Goal: Task Accomplishment & Management: Book appointment/travel/reservation

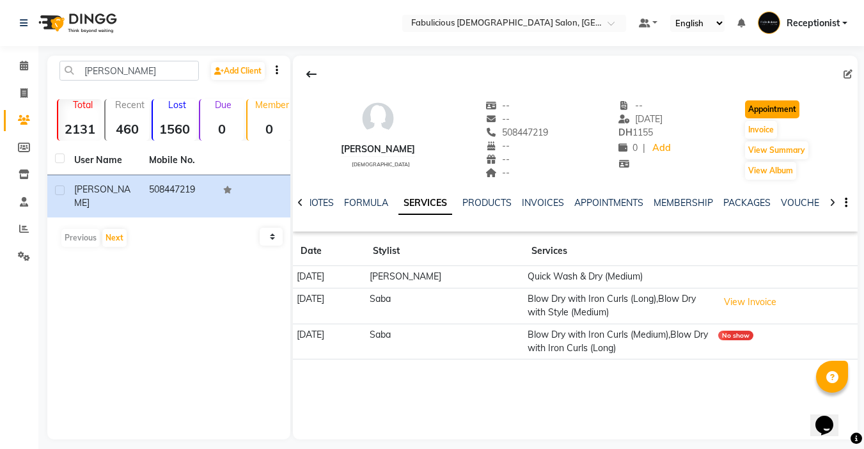
click at [787, 104] on button "Appointment" at bounding box center [772, 109] width 54 height 18
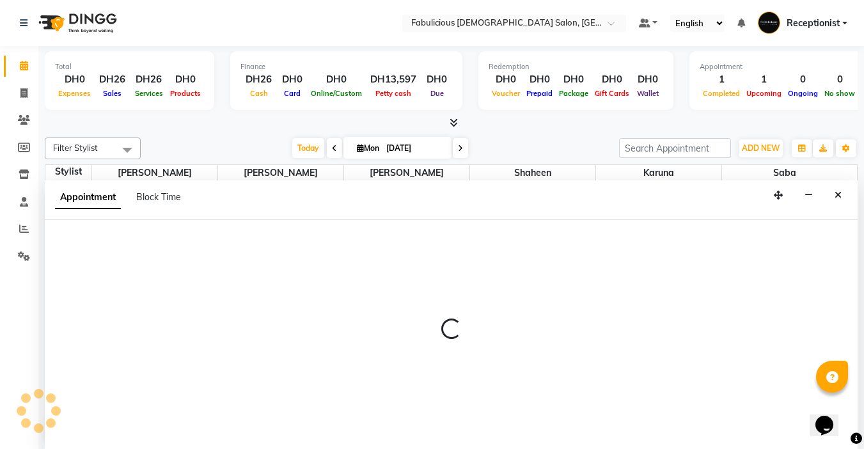
select select "tentative"
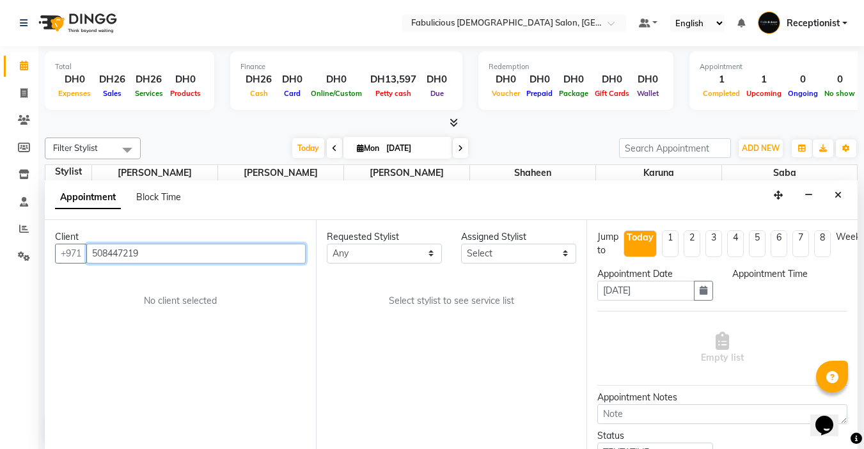
select select "600"
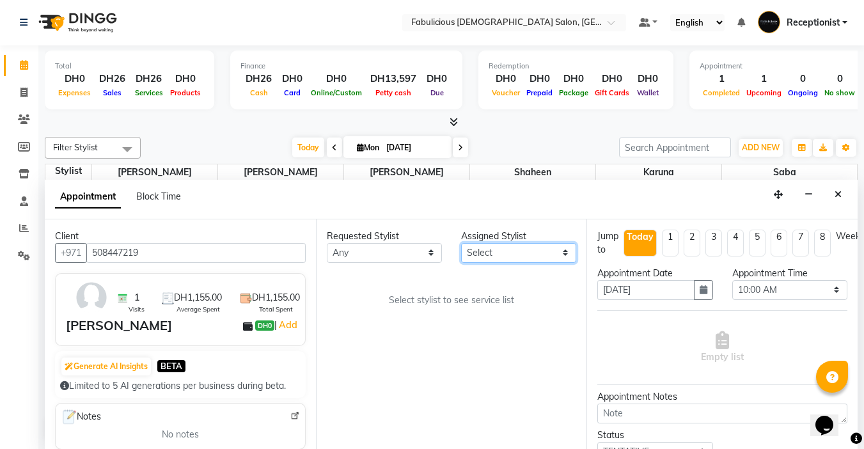
click at [560, 250] on select "Select [PERSON_NAME] [PERSON_NAME] [PERSON_NAME] [PERSON_NAME]" at bounding box center [518, 253] width 115 height 20
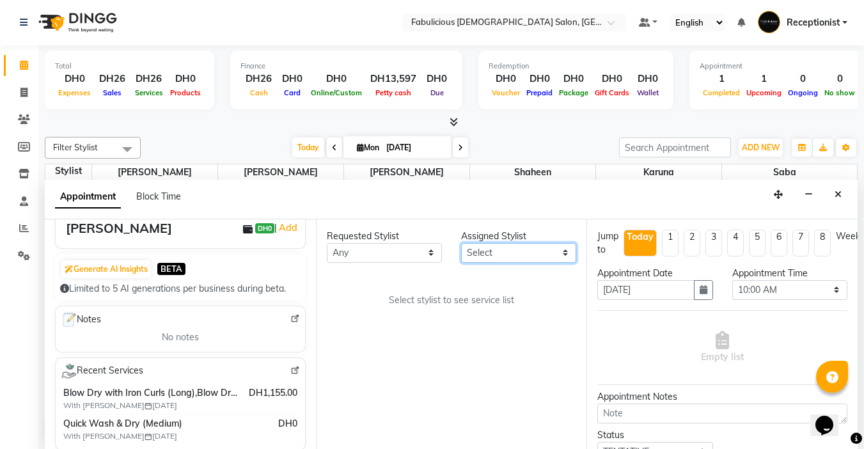
scroll to position [128, 0]
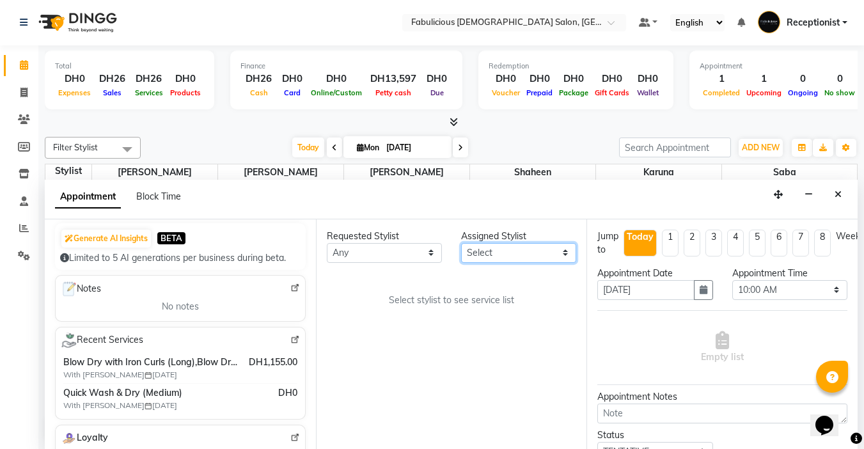
click at [561, 254] on select "Select [PERSON_NAME] [PERSON_NAME] [PERSON_NAME] [PERSON_NAME]" at bounding box center [518, 253] width 115 height 20
select select "33271"
click at [461, 243] on select "Select [PERSON_NAME] [PERSON_NAME] [PERSON_NAME] [PERSON_NAME]" at bounding box center [518, 253] width 115 height 20
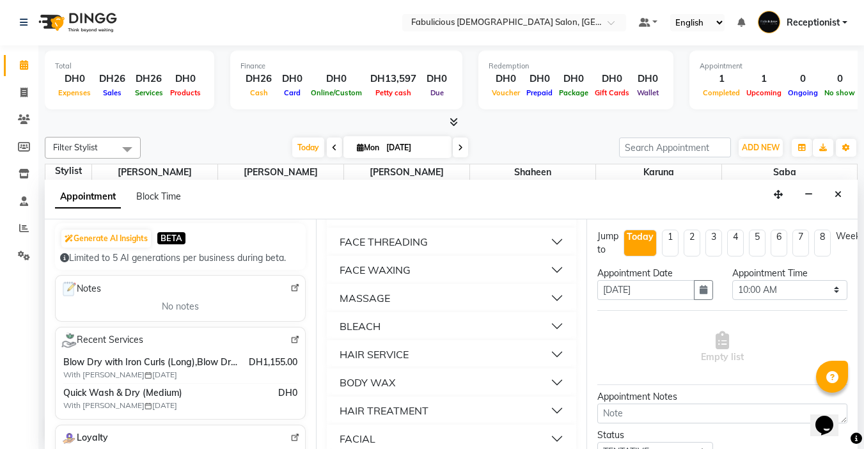
scroll to position [895, 0]
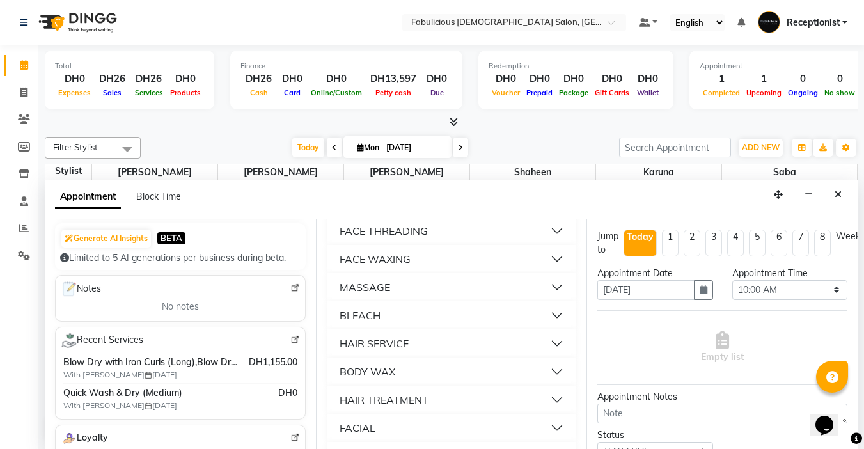
click at [523, 355] on button "HAIR SERVICE" at bounding box center [452, 343] width 240 height 23
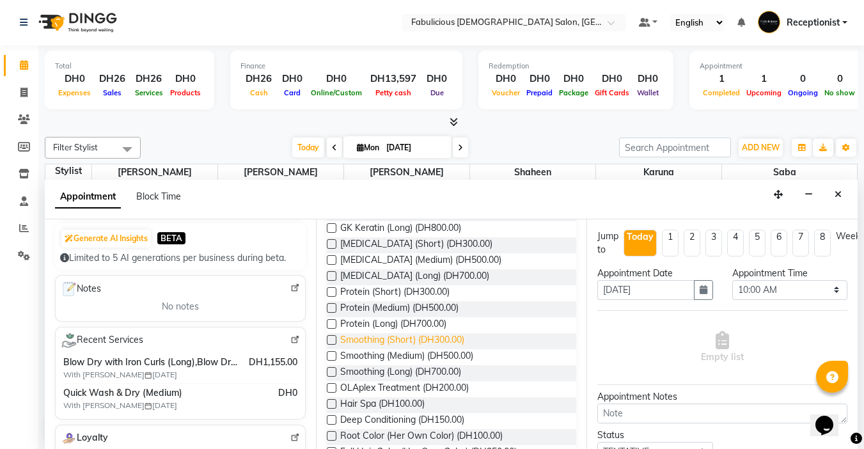
scroll to position [1534, 0]
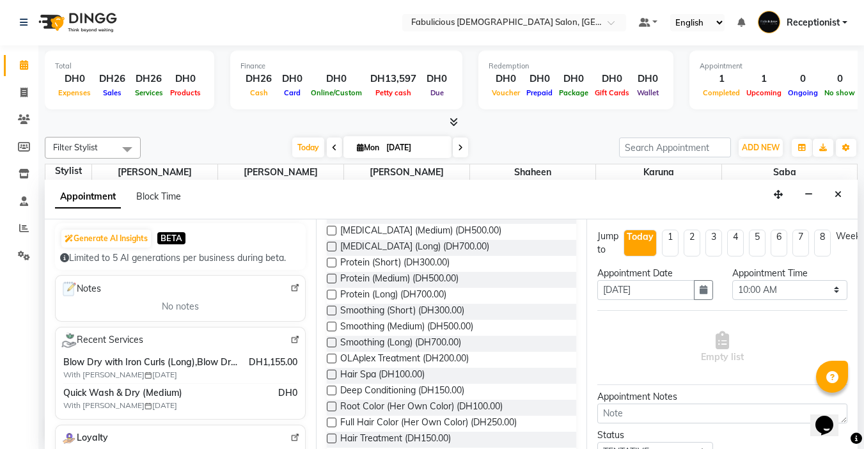
click at [332, 283] on label at bounding box center [332, 279] width 10 height 10
click at [332, 284] on input "checkbox" at bounding box center [331, 279] width 8 height 8
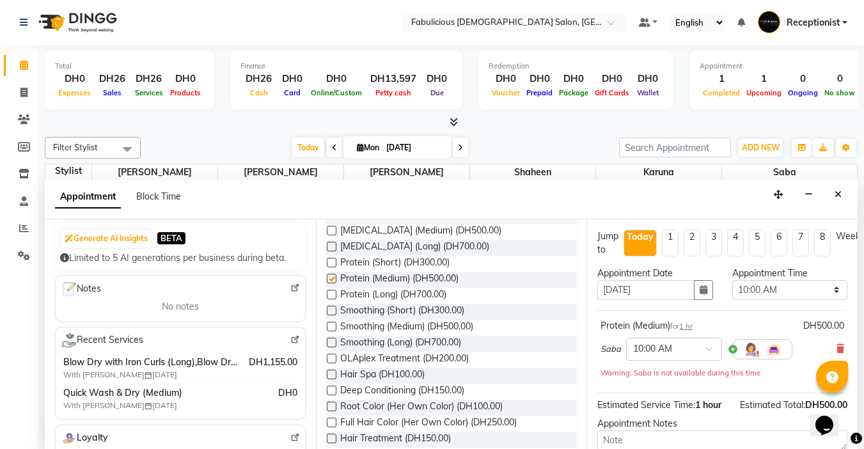
checkbox input "false"
click at [802, 291] on select "Select 10:00 AM 10:15 AM 10:30 AM 10:45 AM 11:00 AM 11:15 AM 11:30 AM 11:45 AM …" at bounding box center [789, 290] width 115 height 20
select select "900"
click at [732, 280] on select "Select 10:00 AM 10:15 AM 10:30 AM 10:45 AM 11:00 AM 11:15 AM 11:30 AM 11:45 AM …" at bounding box center [789, 290] width 115 height 20
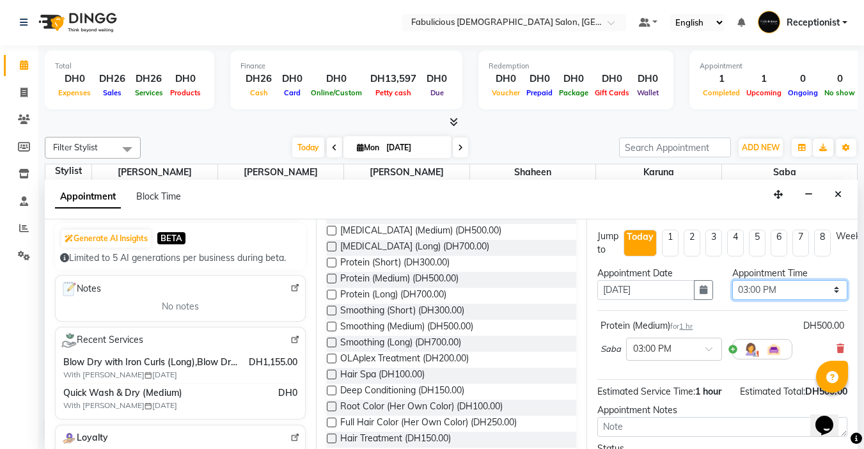
scroll to position [116, 0]
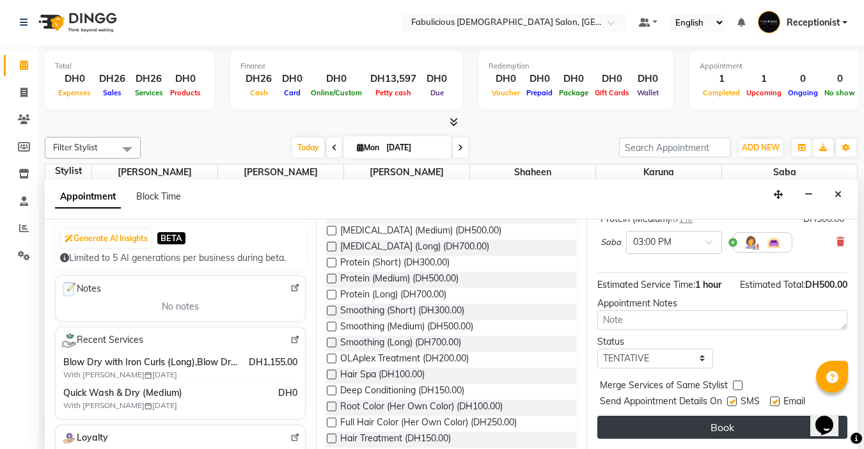
click at [717, 415] on button "Book" at bounding box center [722, 426] width 250 height 23
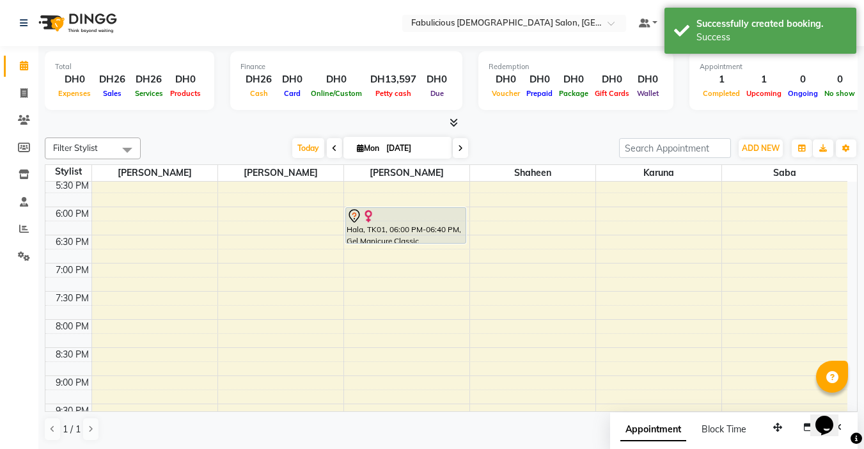
scroll to position [402, 0]
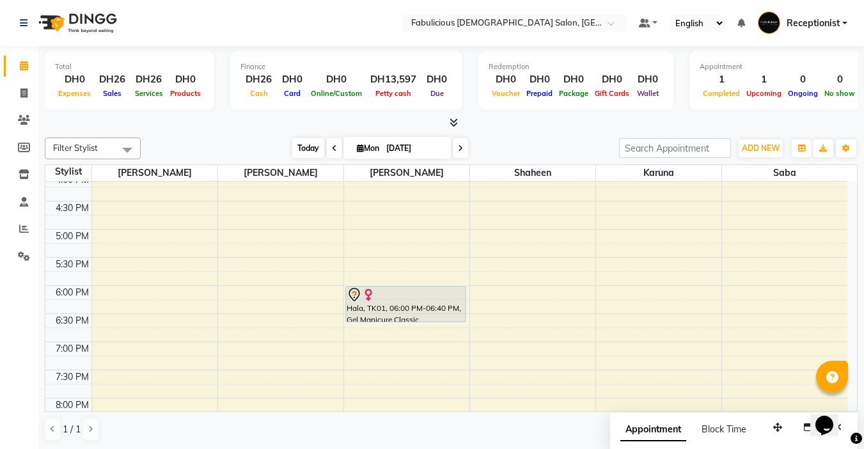
click at [317, 146] on span "Today" at bounding box center [308, 148] width 32 height 20
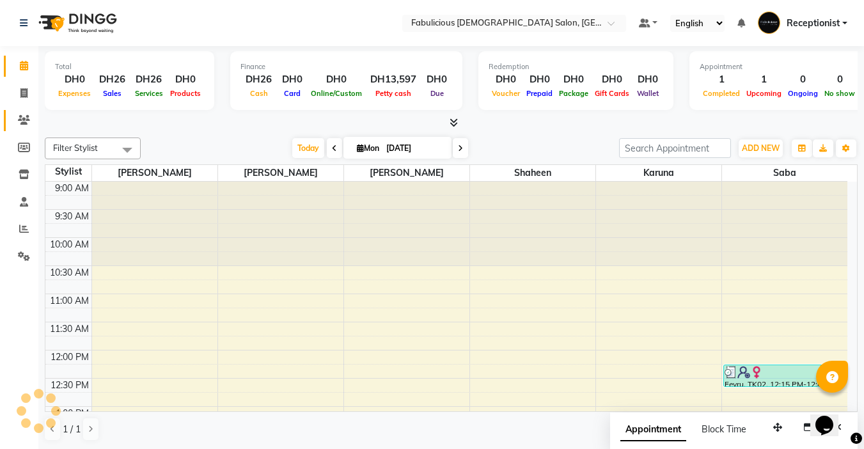
scroll to position [338, 0]
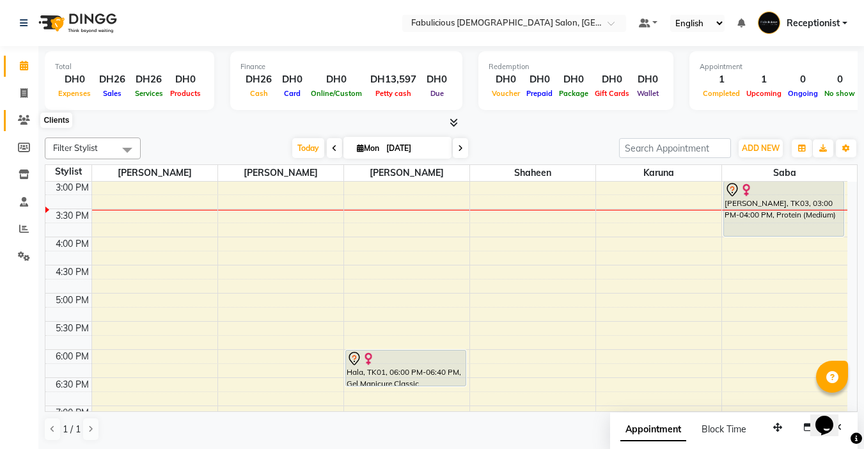
click at [24, 120] on icon at bounding box center [24, 120] width 12 height 10
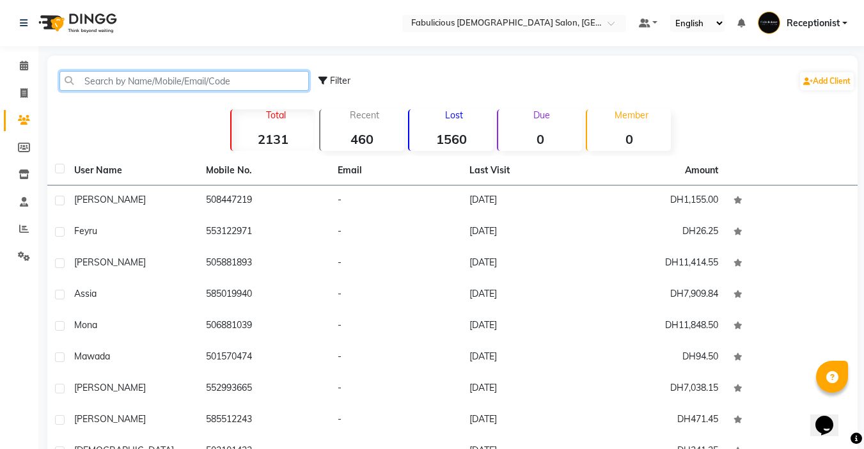
click at [233, 85] on input "text" at bounding box center [183, 81] width 249 height 20
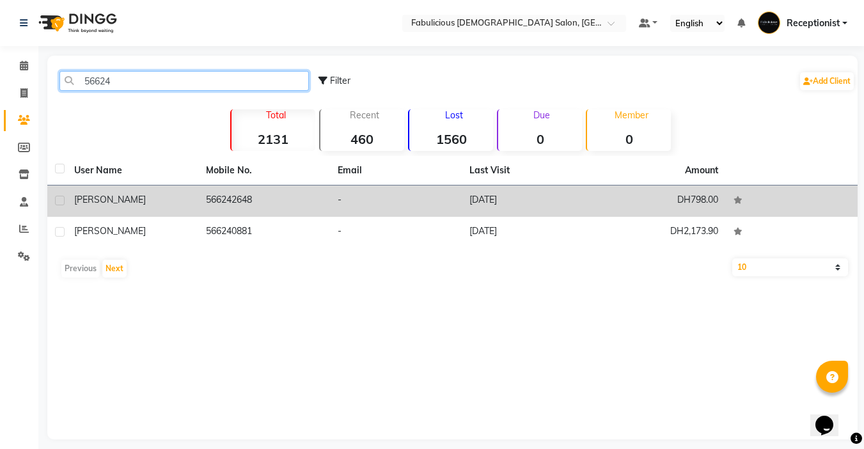
type input "56624"
click at [239, 208] on td "566242648" at bounding box center [264, 200] width 132 height 31
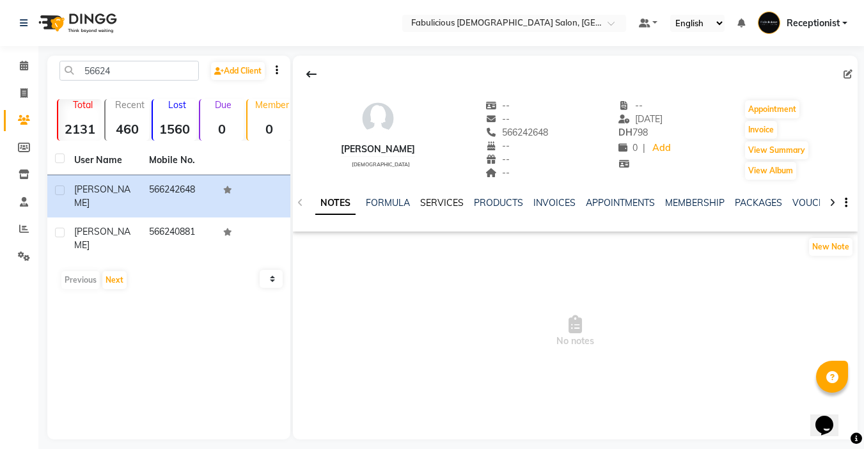
click at [429, 201] on link "SERVICES" at bounding box center [441, 203] width 43 height 12
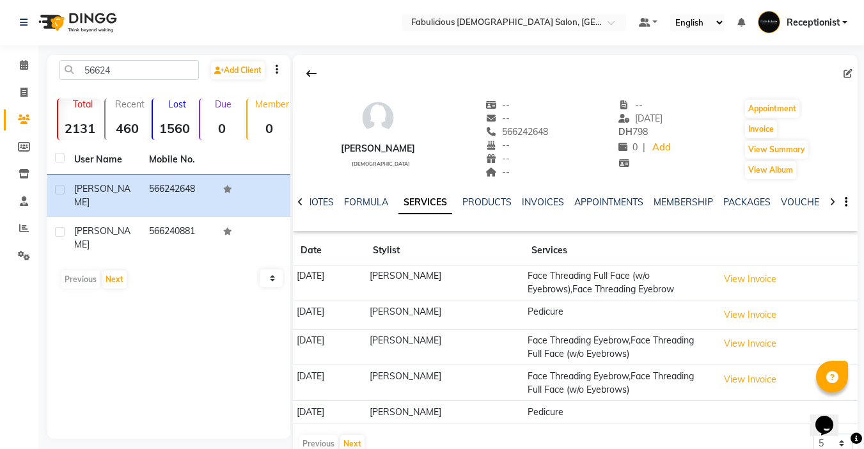
scroll to position [30, 0]
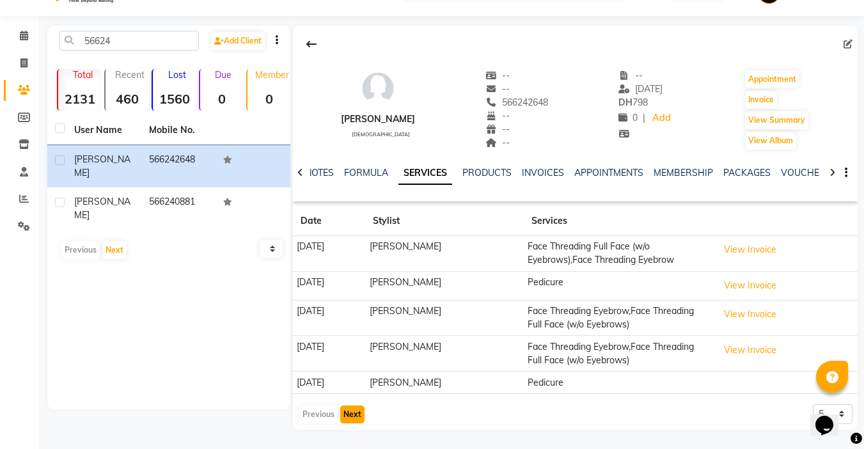
click at [345, 412] on button "Next" at bounding box center [352, 414] width 24 height 18
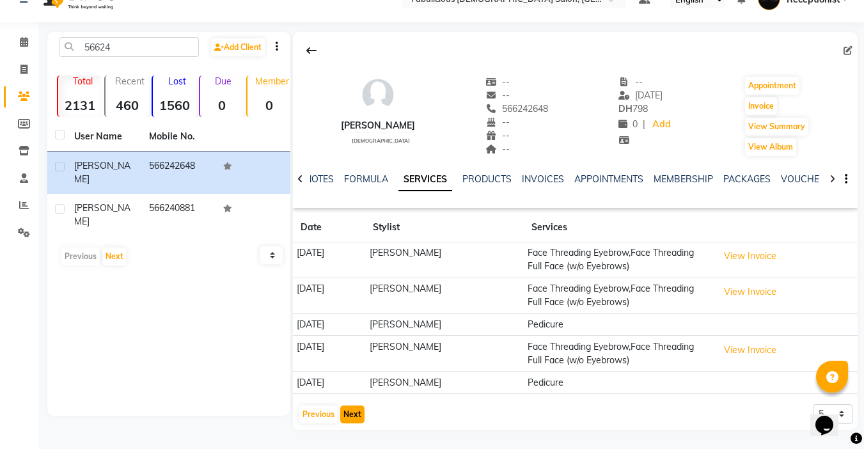
scroll to position [24, 0]
click at [341, 412] on button "Next" at bounding box center [352, 414] width 24 height 18
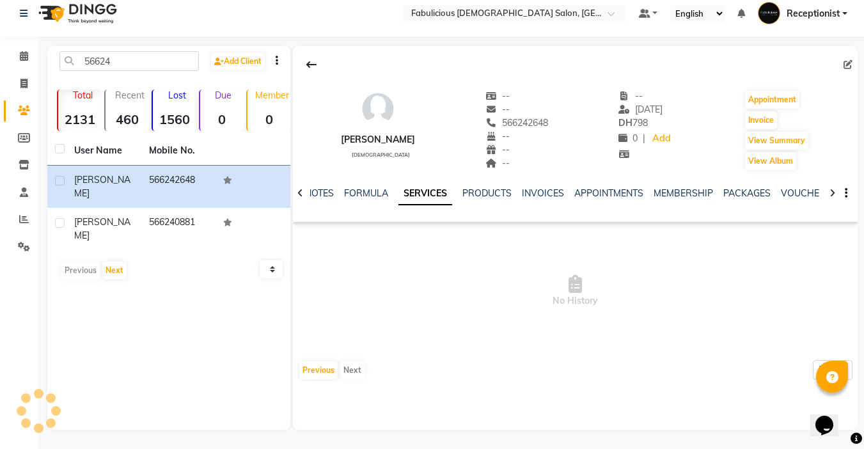
scroll to position [10, 0]
click at [22, 57] on icon at bounding box center [24, 56] width 8 height 10
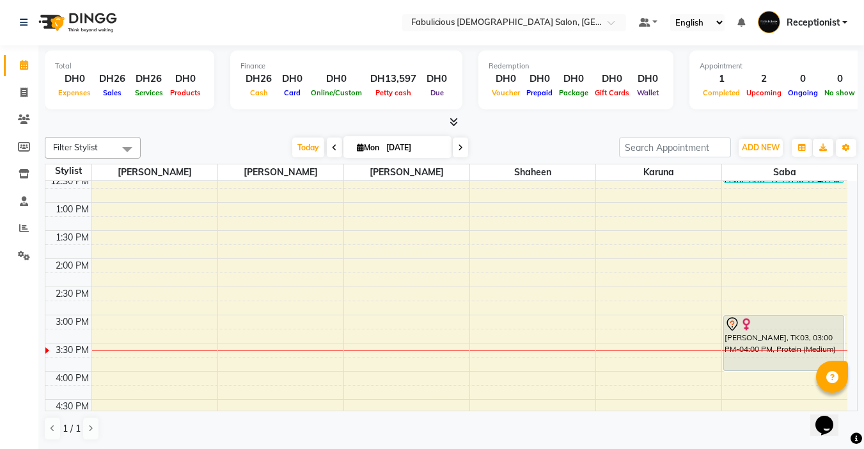
scroll to position [192, 0]
